Goal: Task Accomplishment & Management: Manage account settings

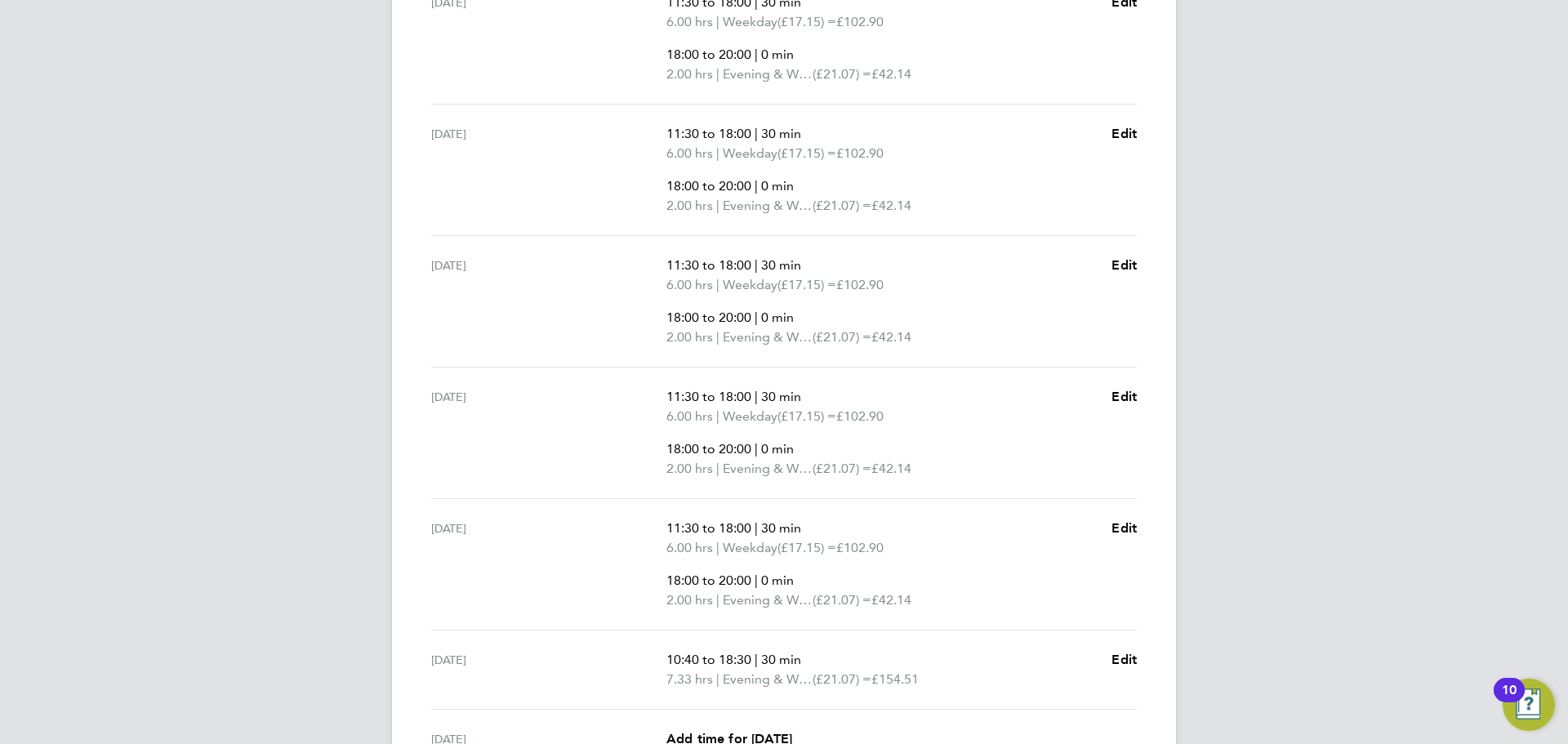
scroll to position [600, 0]
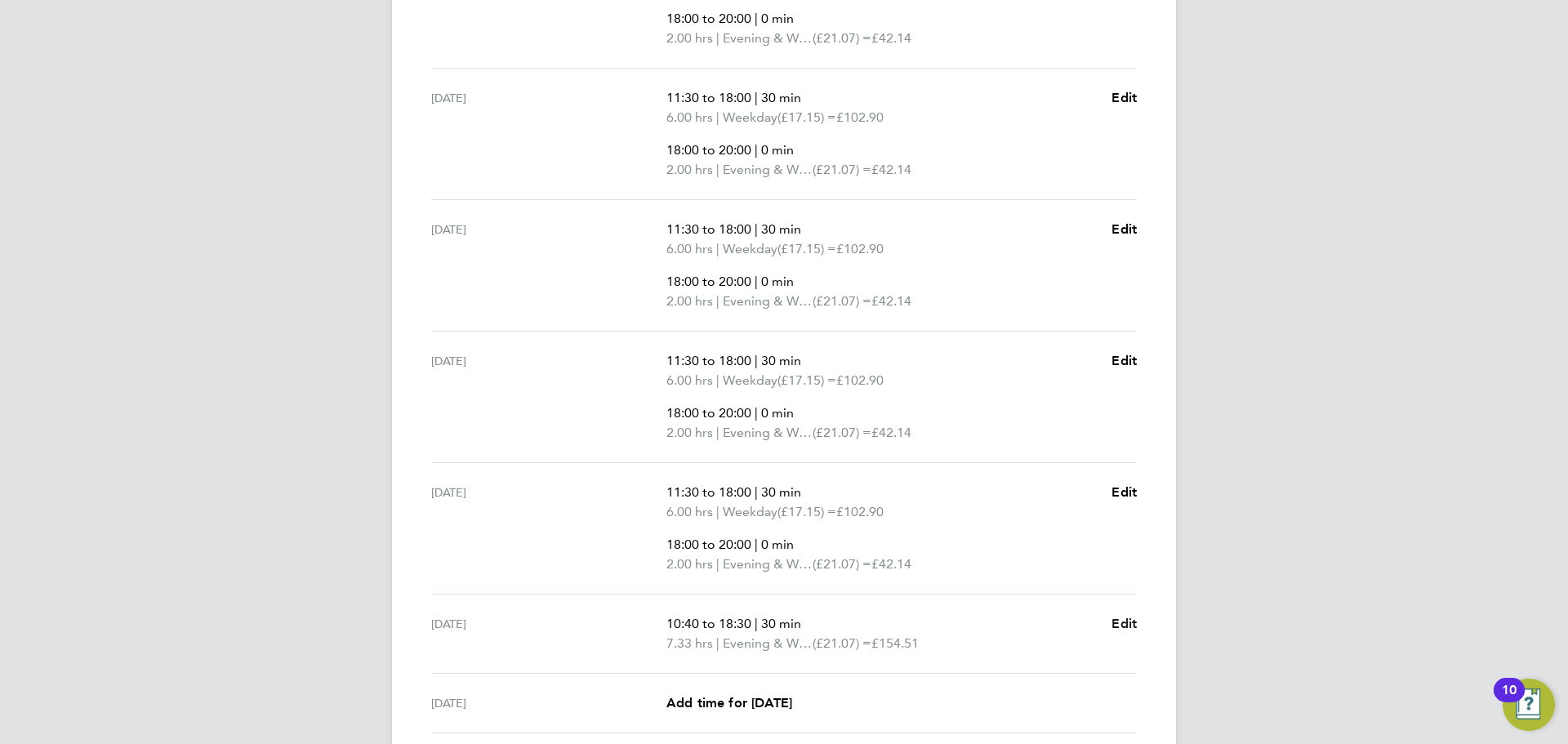
click at [1120, 623] on span "Edit" at bounding box center [1124, 623] width 25 height 15
select select "30"
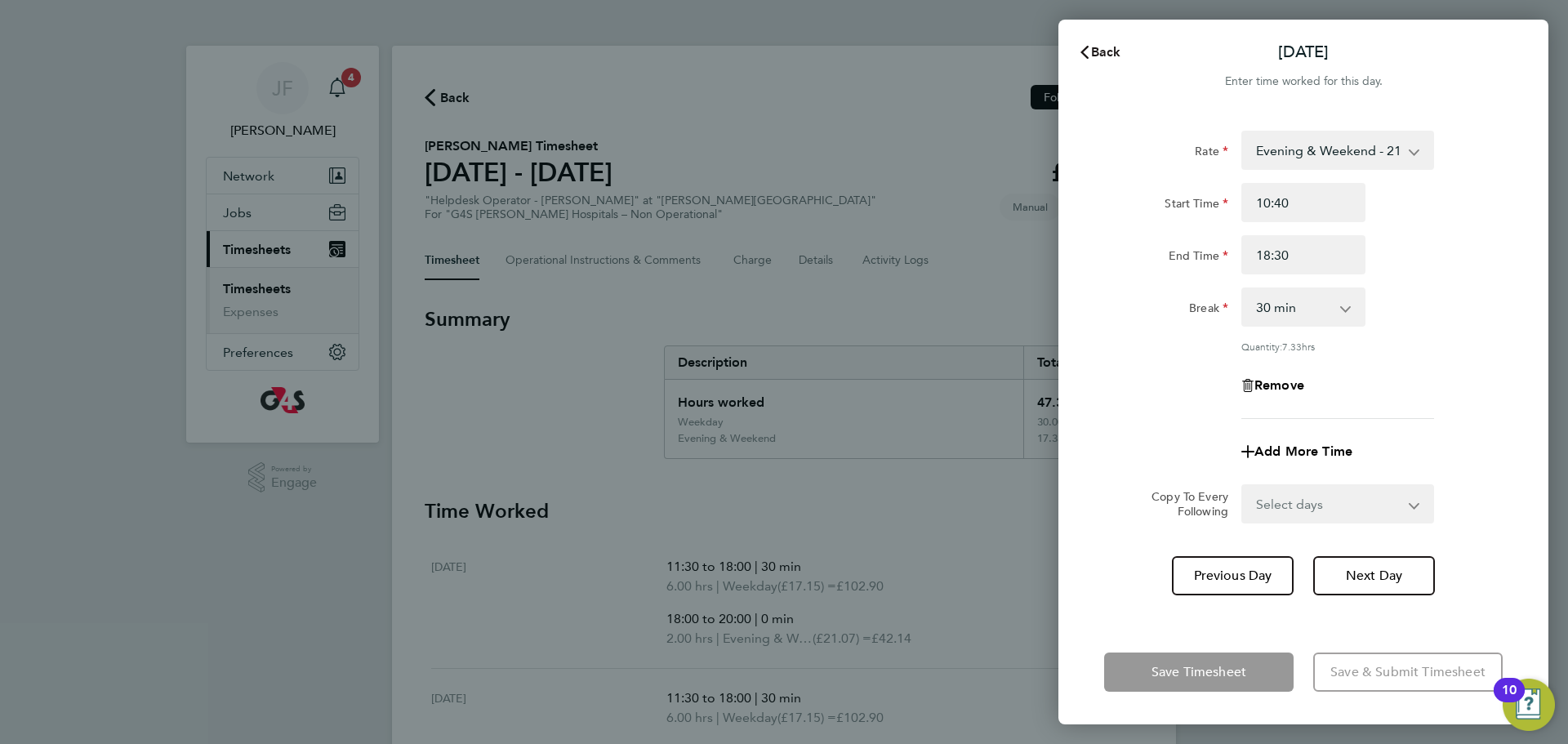
click at [1090, 57] on icon "button" at bounding box center [1085, 51] width 13 height 13
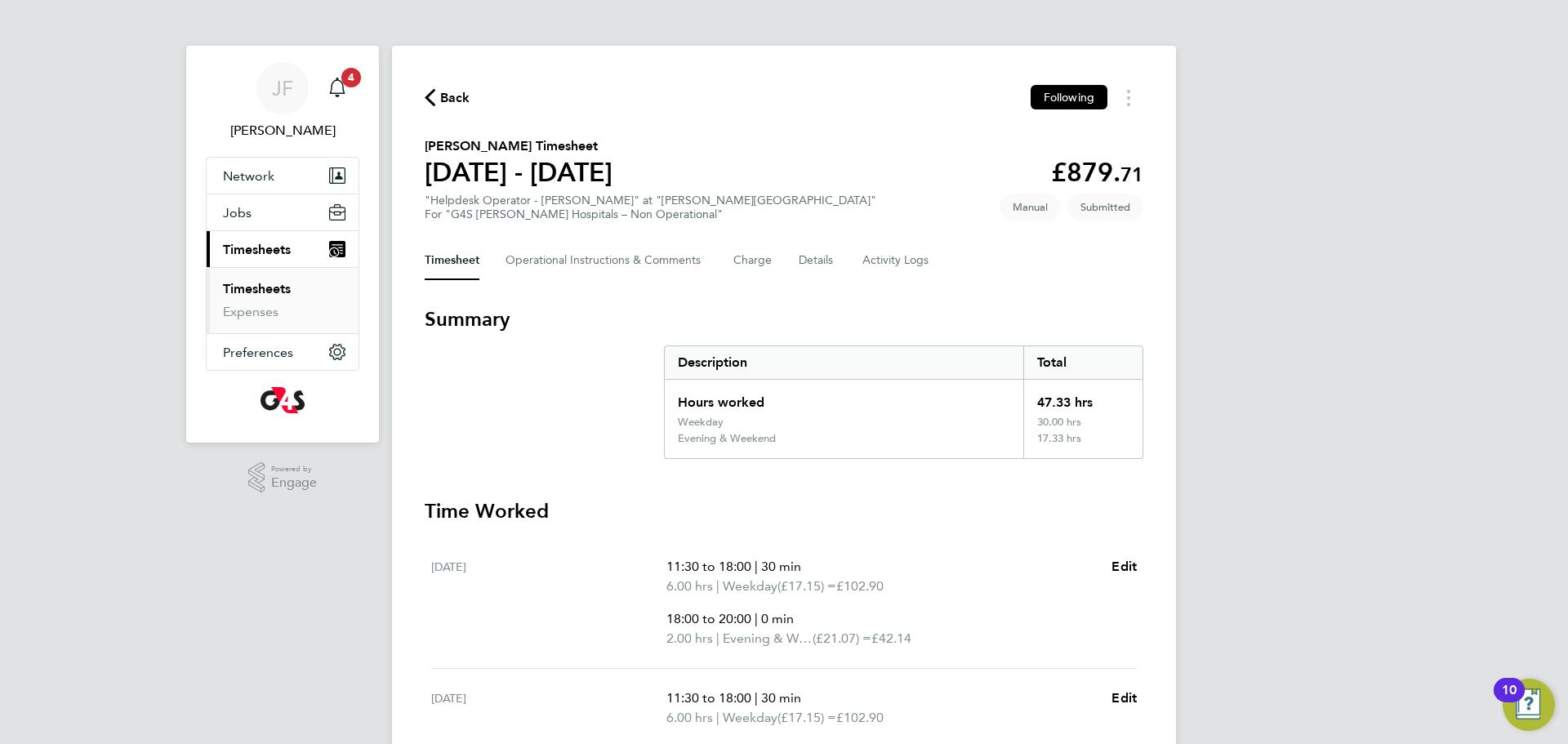
click at [234, 289] on link "Timesheets" at bounding box center [257, 288] width 68 height 15
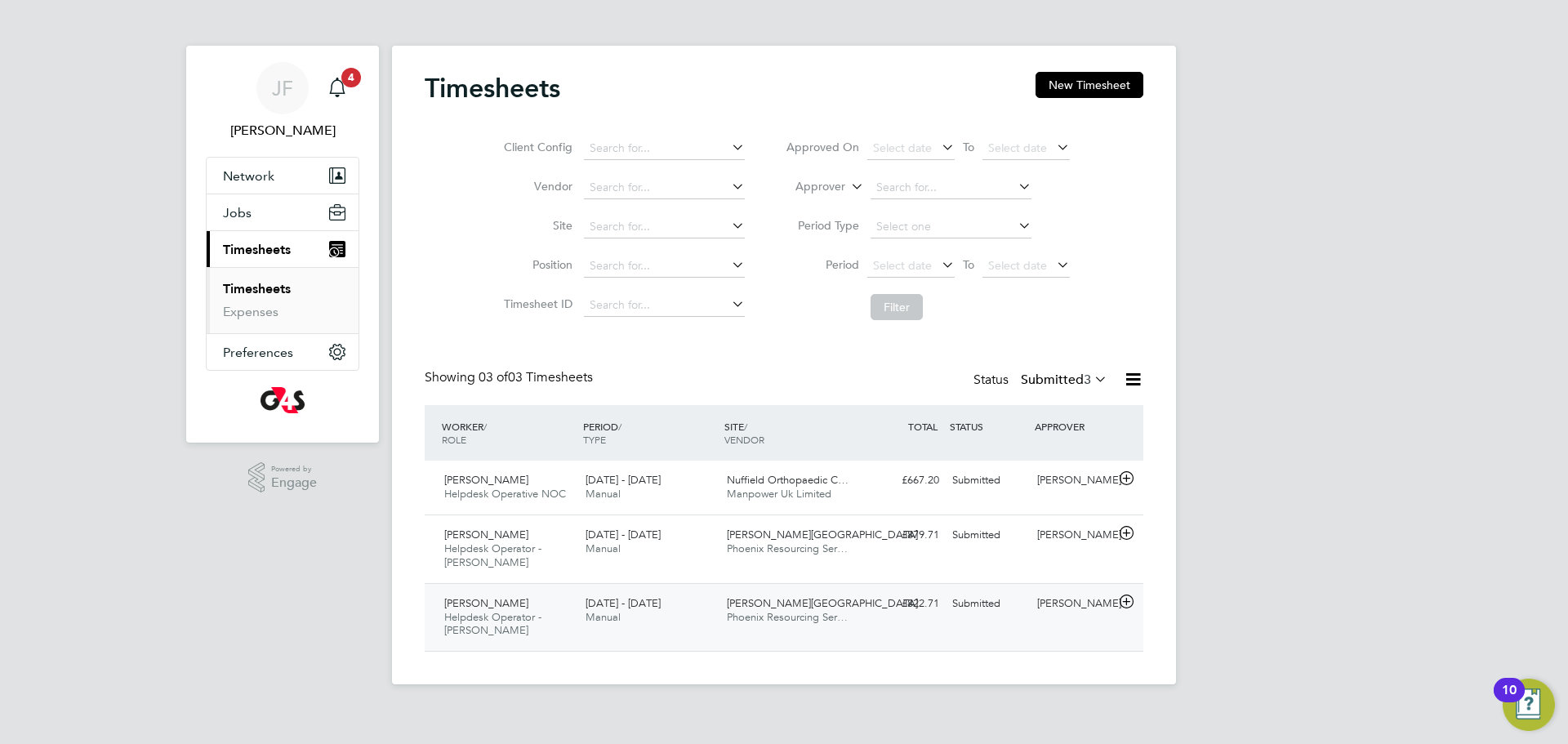
click at [493, 620] on span "Helpdesk Operator - [PERSON_NAME]" at bounding box center [492, 624] width 97 height 27
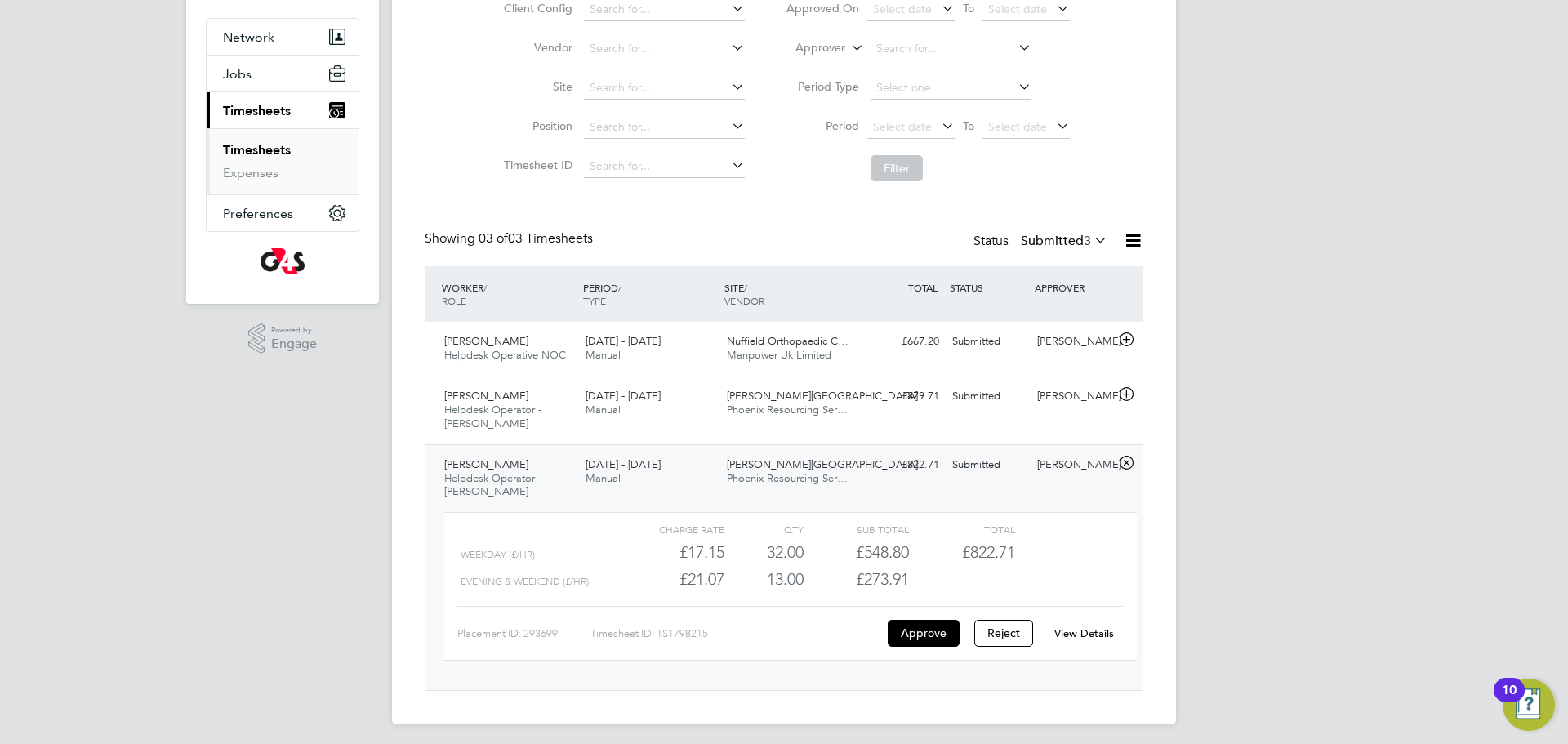
scroll to position [144, 0]
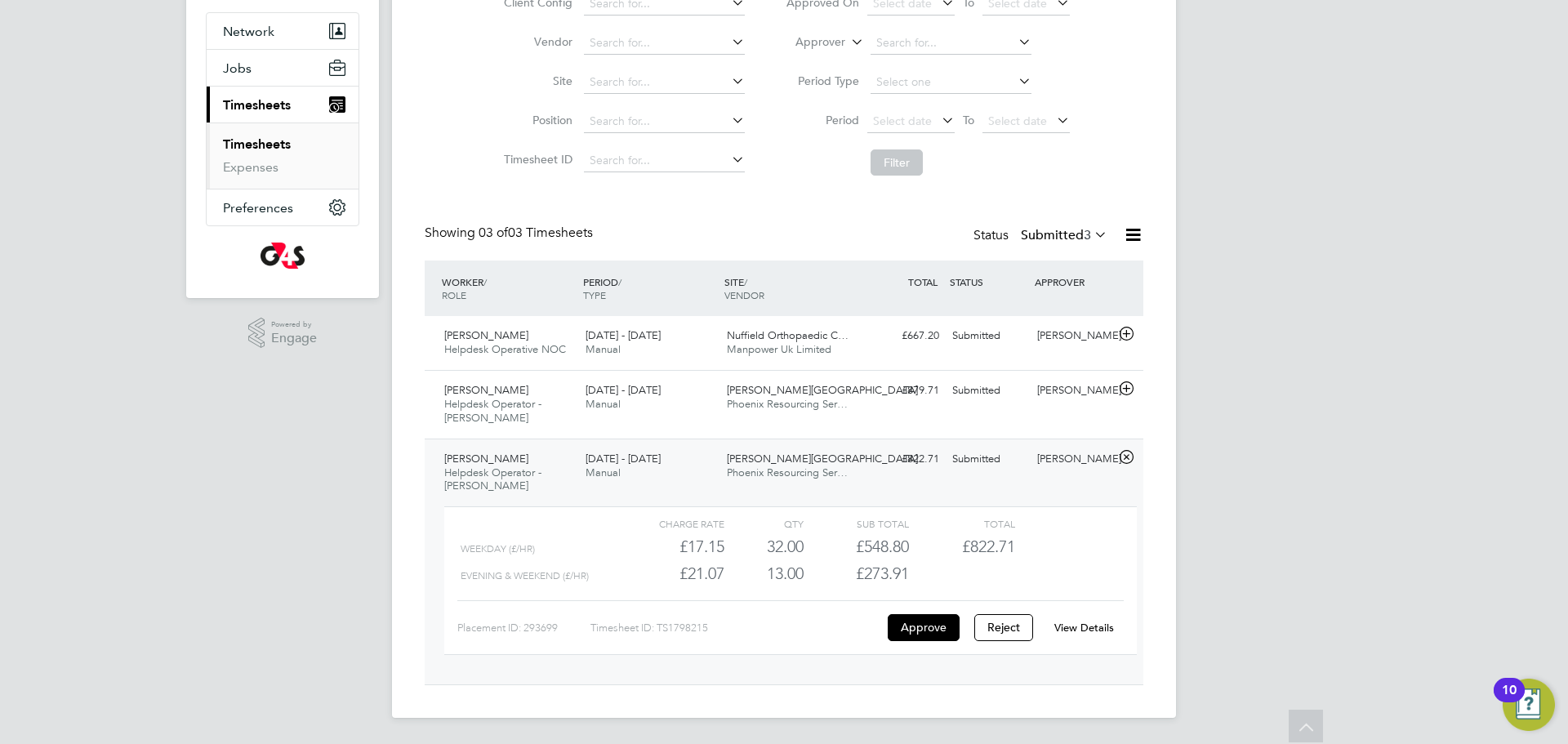
click at [1079, 625] on link "View Details" at bounding box center [1084, 627] width 59 height 14
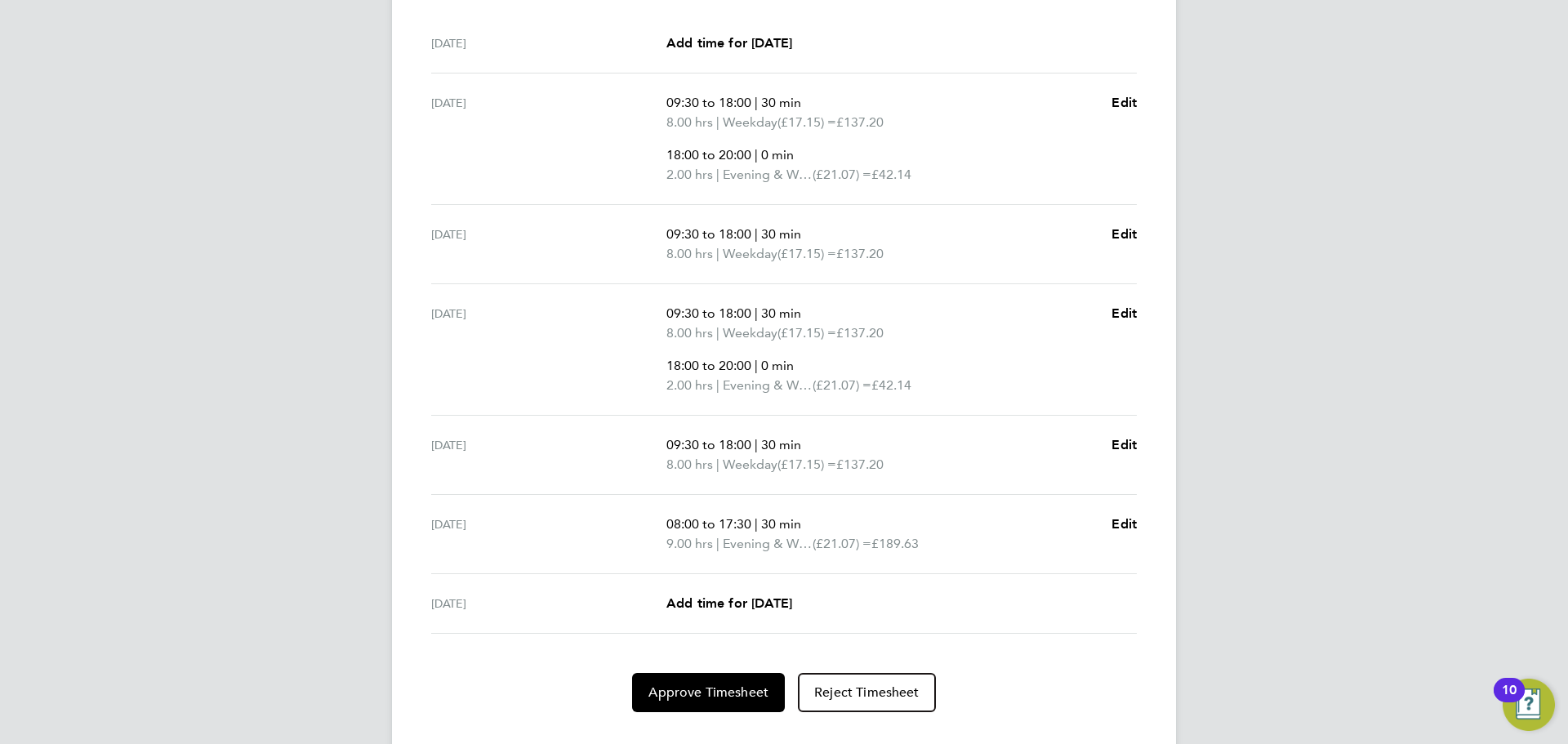
scroll to position [557, 0]
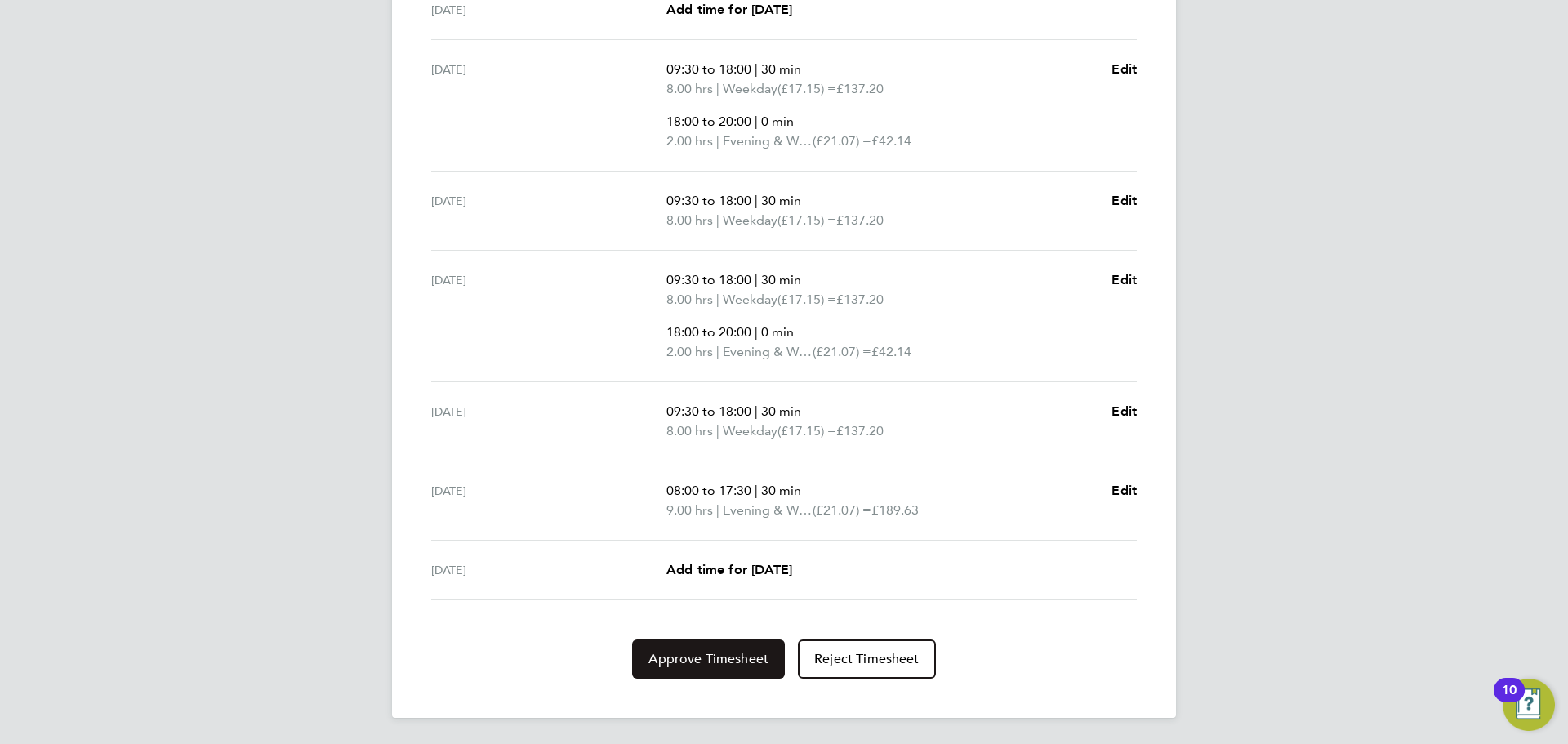
click at [692, 653] on span "Approve Timesheet" at bounding box center [708, 658] width 120 height 16
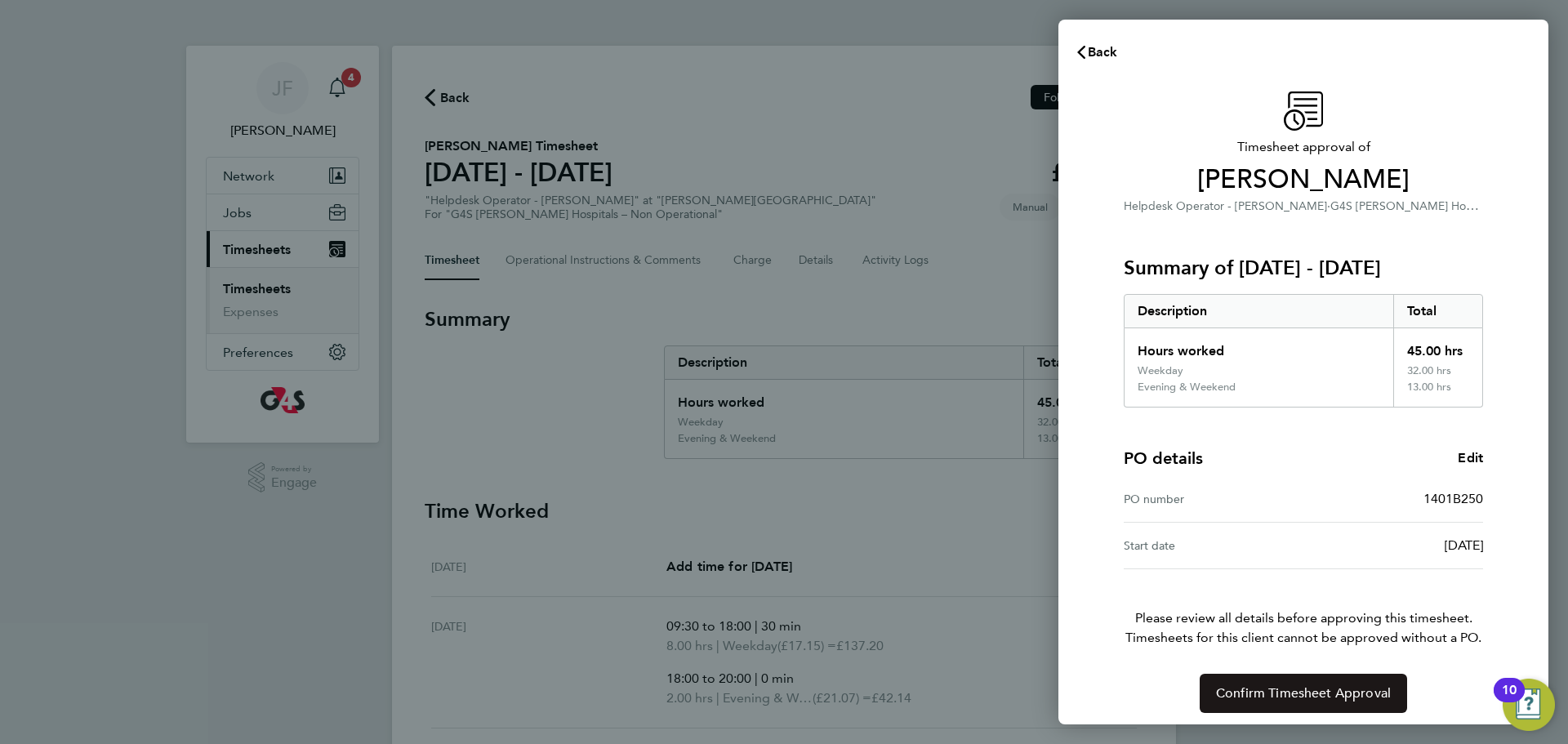
click at [1267, 687] on span "Confirm Timesheet Approval" at bounding box center [1304, 693] width 175 height 16
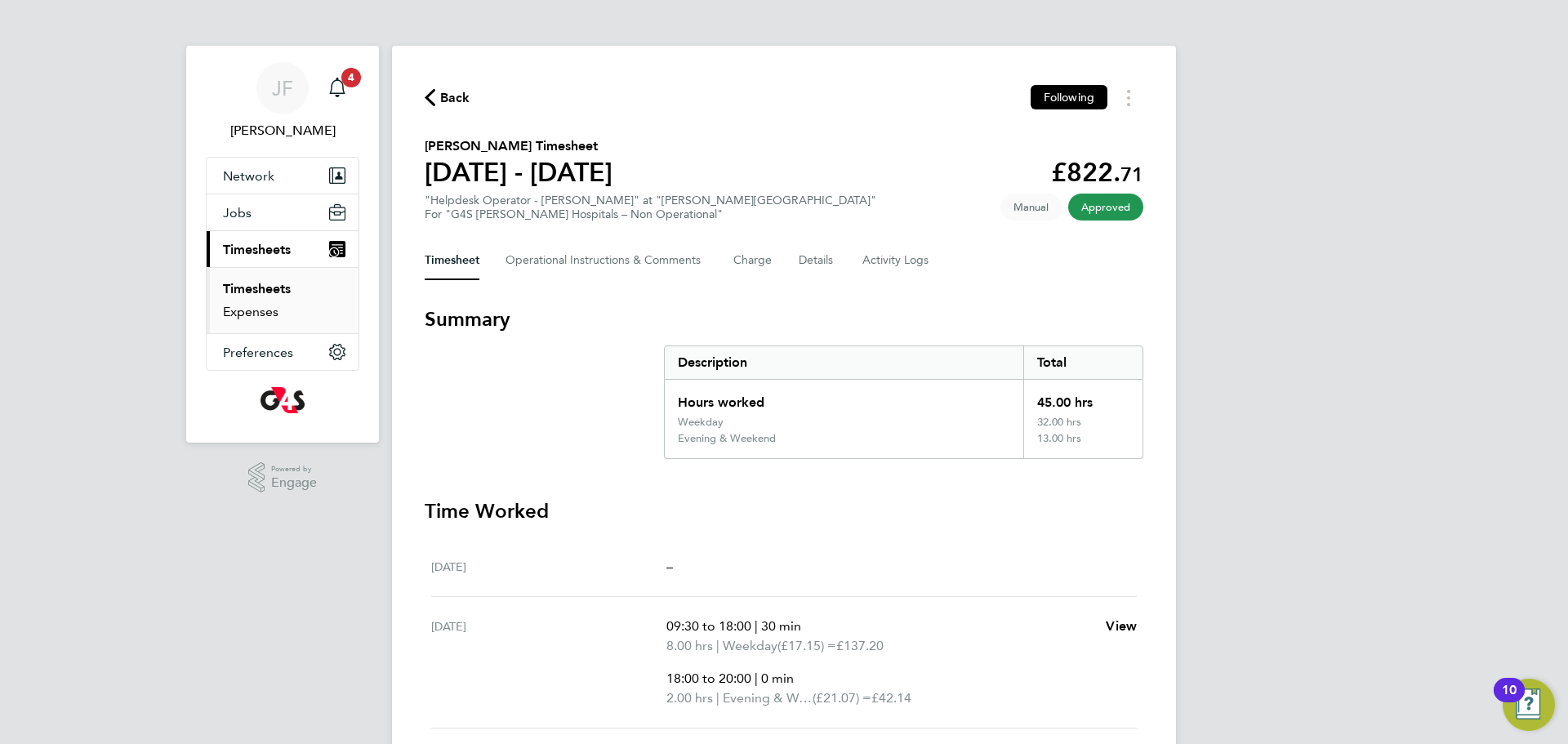
click at [253, 310] on link "Expenses" at bounding box center [251, 312] width 56 height 15
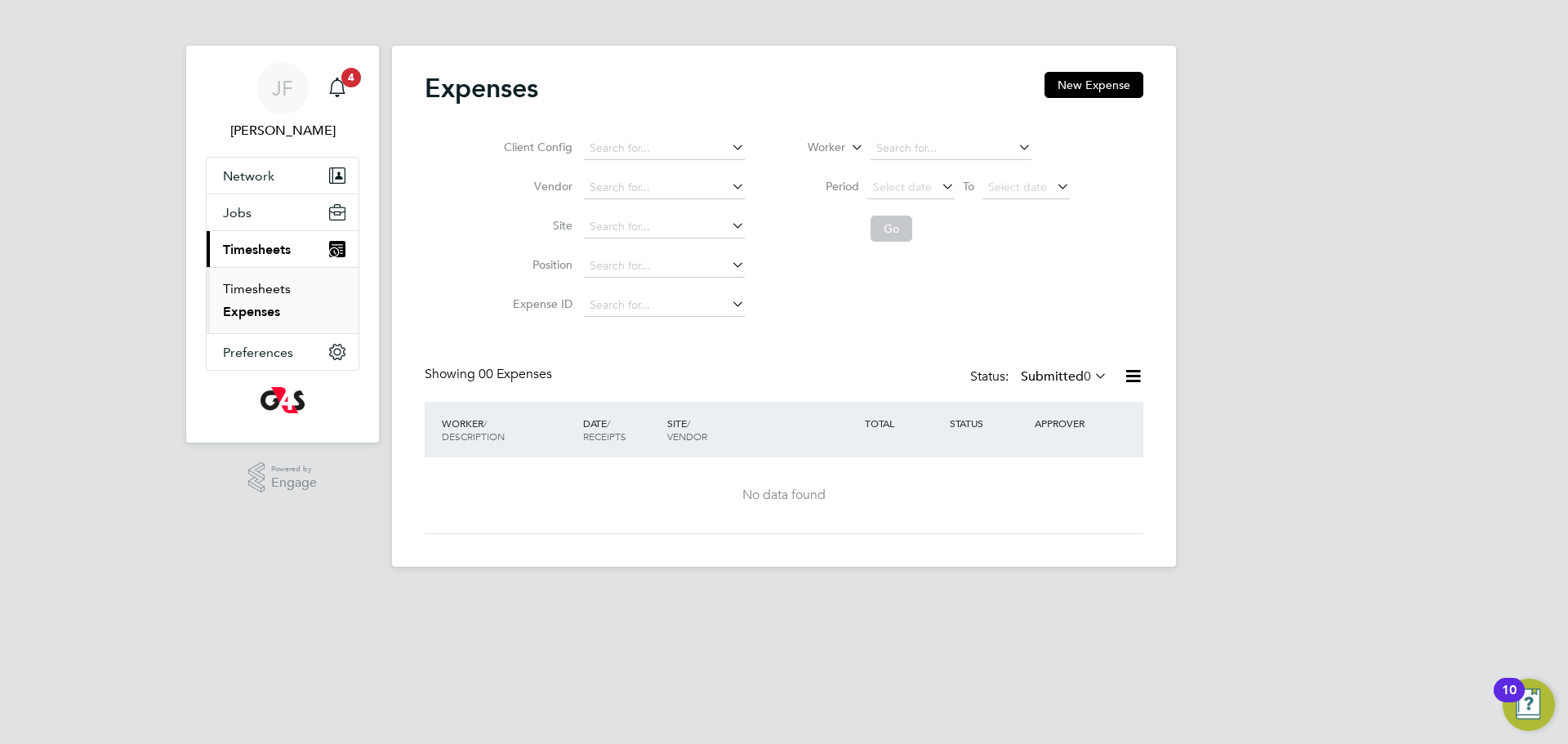
click at [266, 286] on link "Timesheets" at bounding box center [257, 288] width 68 height 15
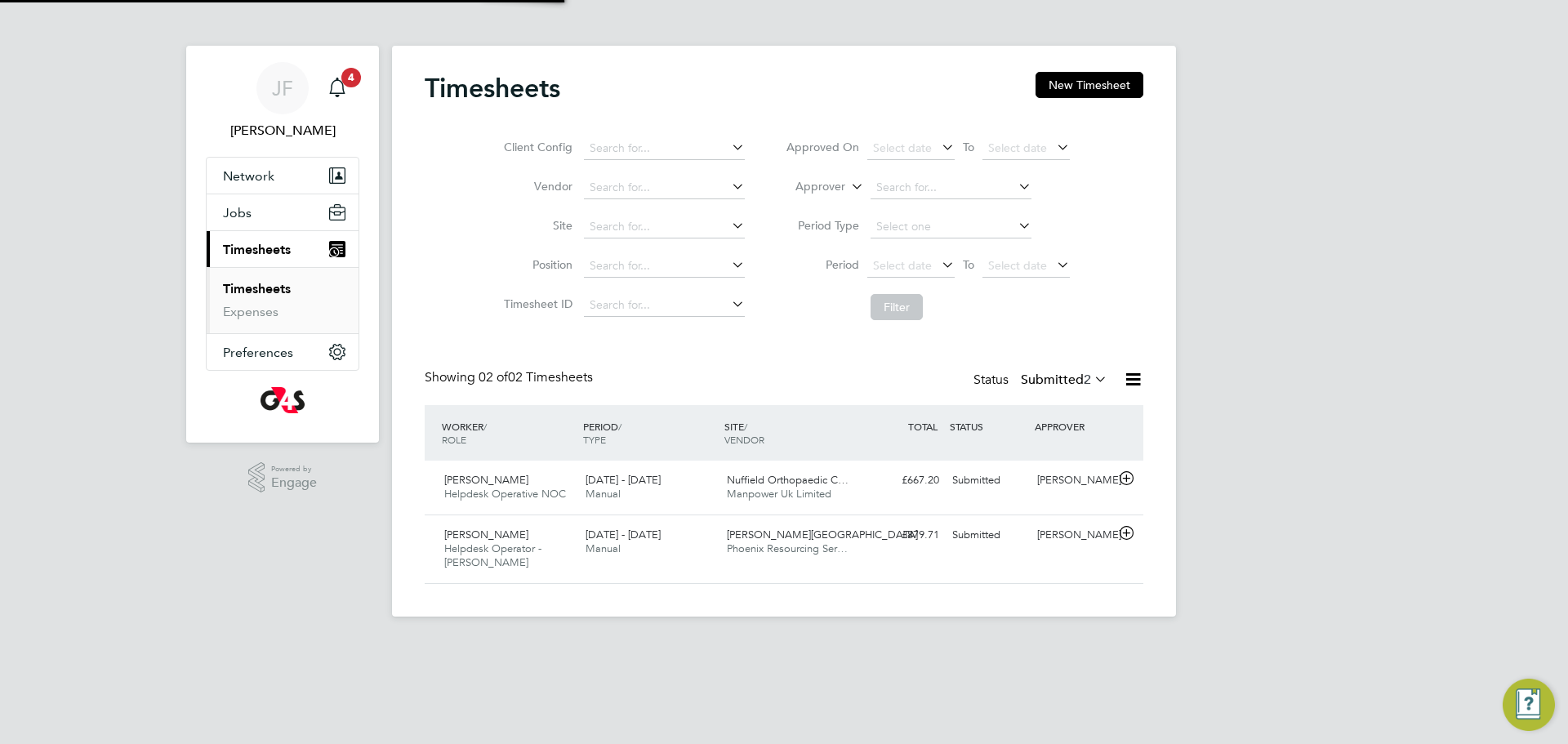
scroll to position [42, 143]
click at [672, 538] on div "[DATE] - [DATE] Manual" at bounding box center [649, 542] width 142 height 41
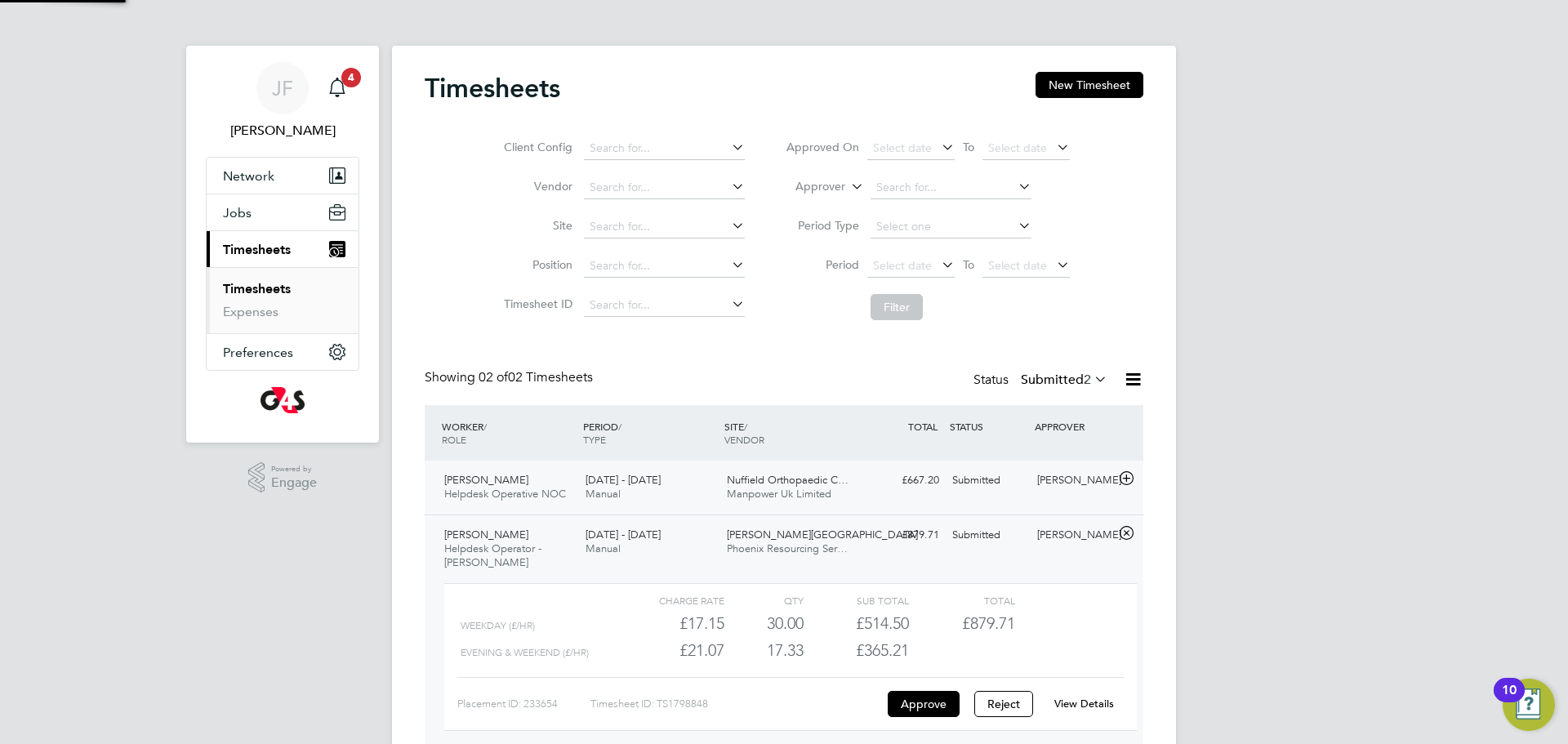
scroll to position [27, 159]
click at [1096, 699] on link "View Details" at bounding box center [1084, 703] width 59 height 14
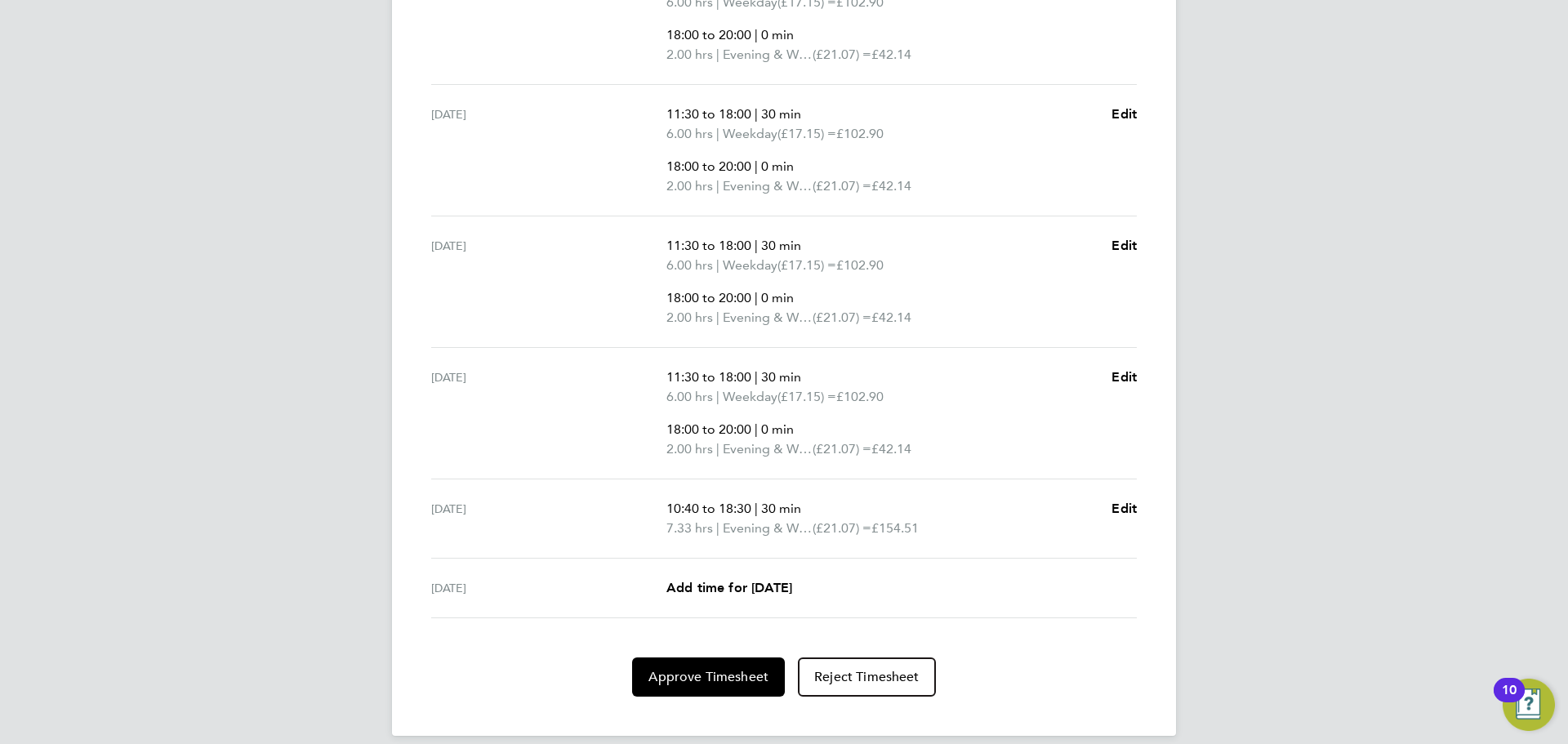
scroll to position [729, 0]
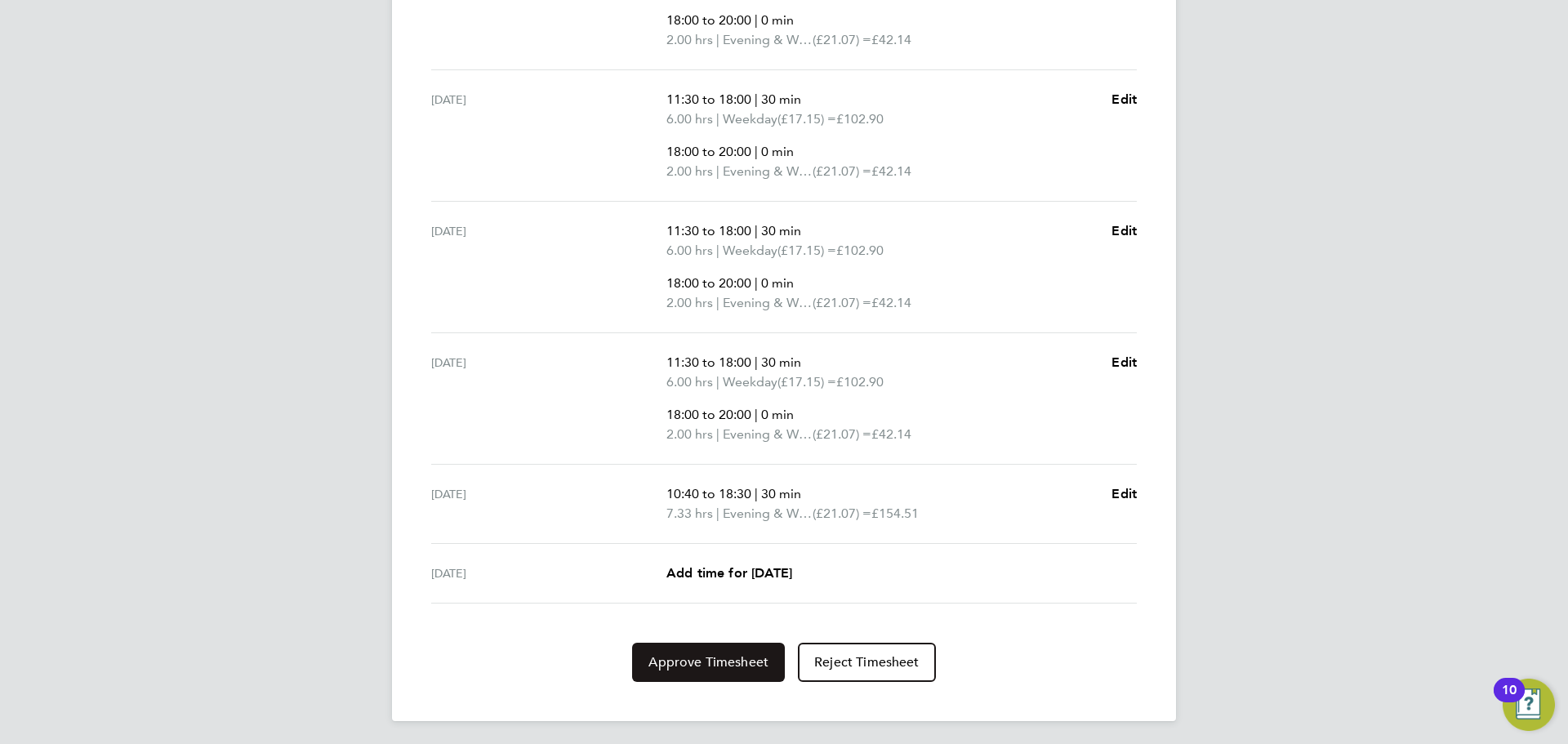
click at [749, 661] on span "Approve Timesheet" at bounding box center [708, 662] width 120 height 16
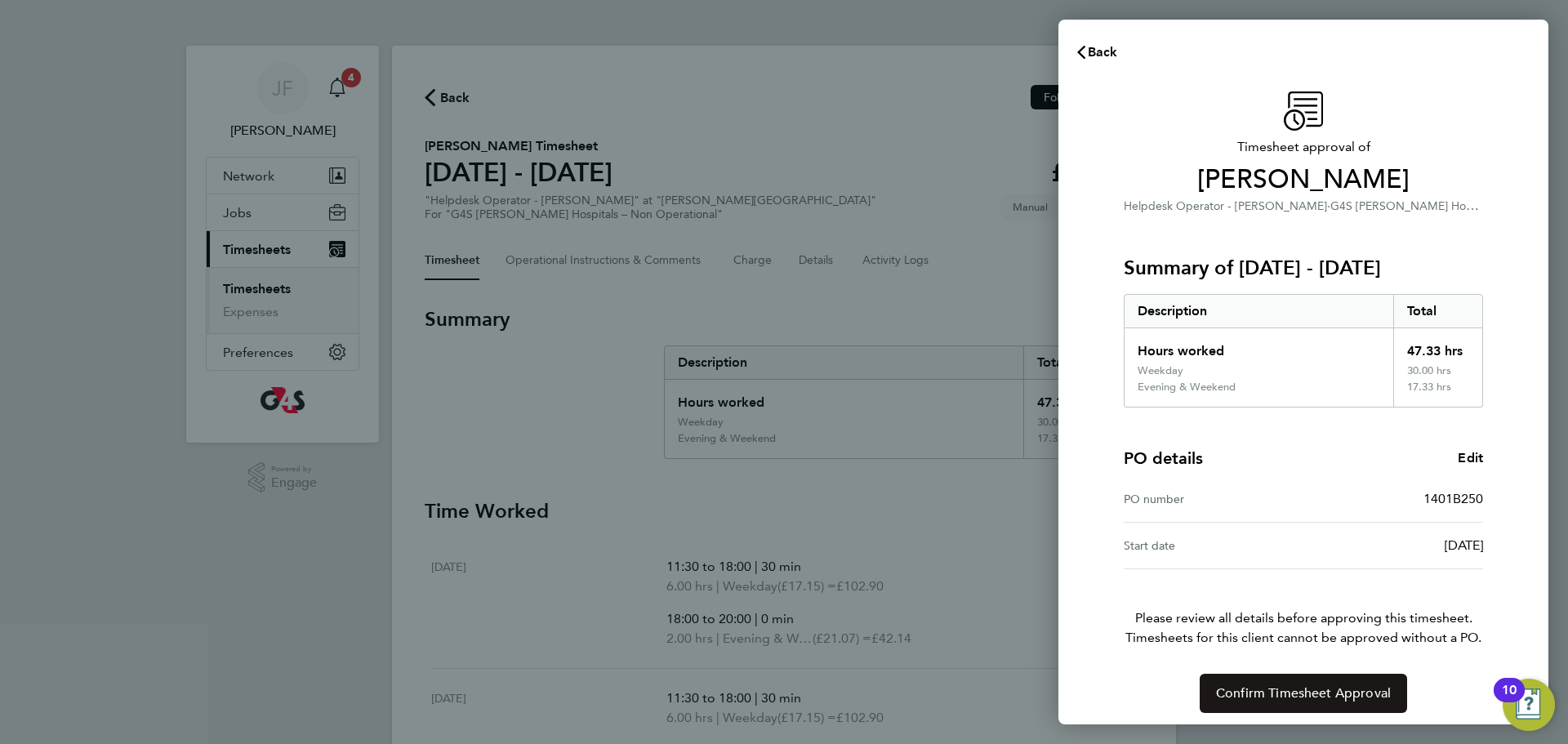
click at [1302, 700] on span "Confirm Timesheet Approval" at bounding box center [1304, 693] width 175 height 16
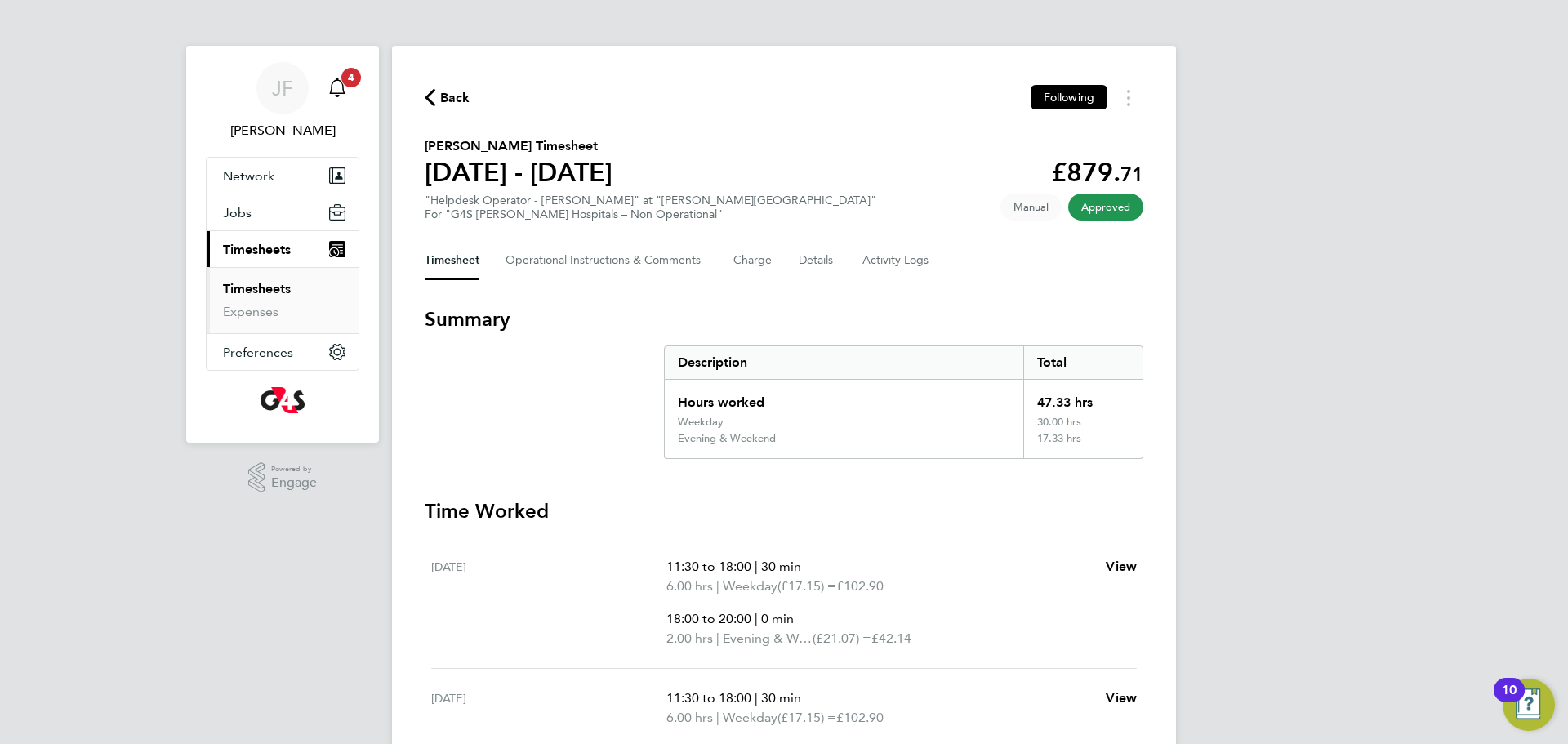
click at [337, 87] on icon "Main navigation" at bounding box center [337, 87] width 20 height 20
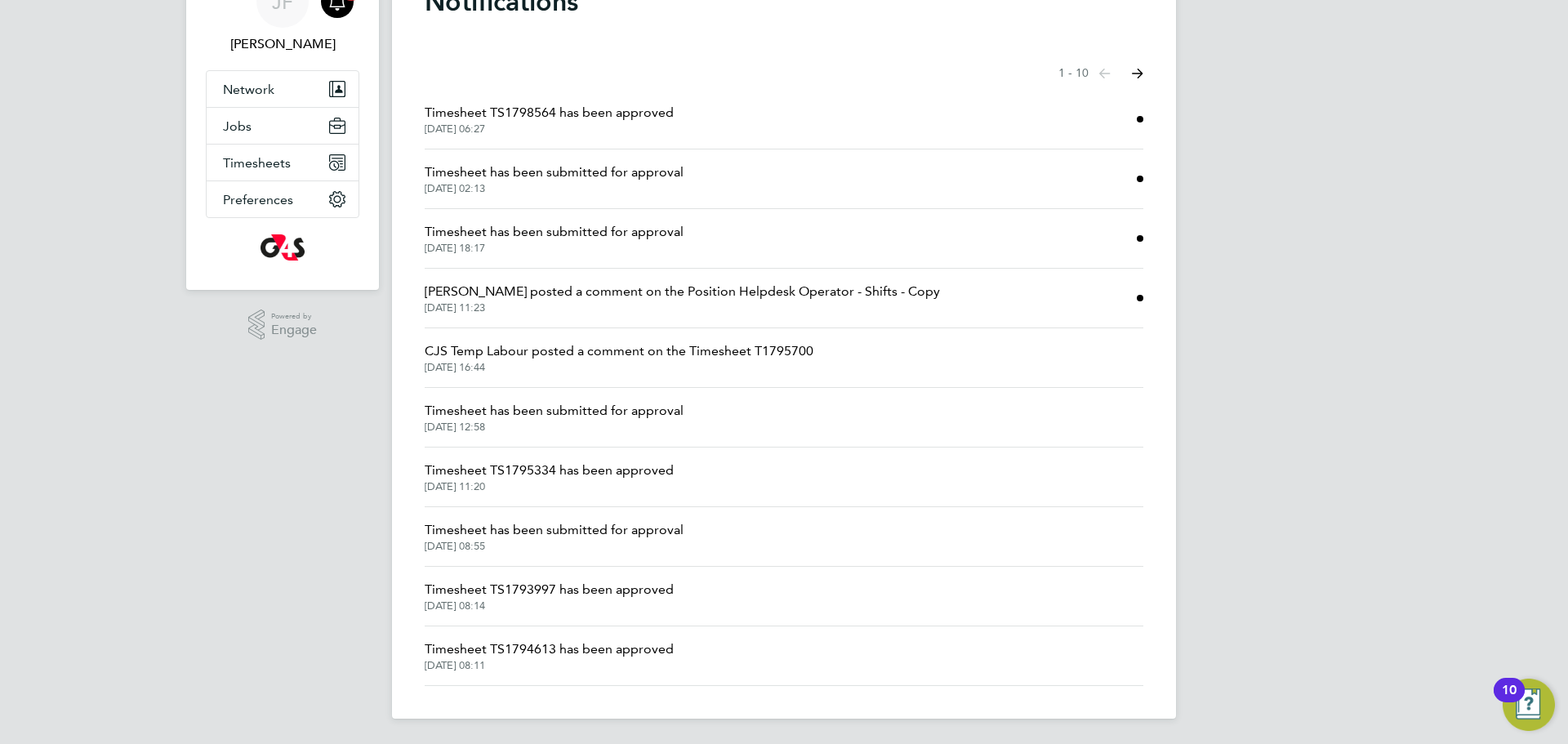
scroll to position [88, 0]
click at [241, 164] on span "Timesheets" at bounding box center [257, 162] width 68 height 15
